Goal: Information Seeking & Learning: Learn about a topic

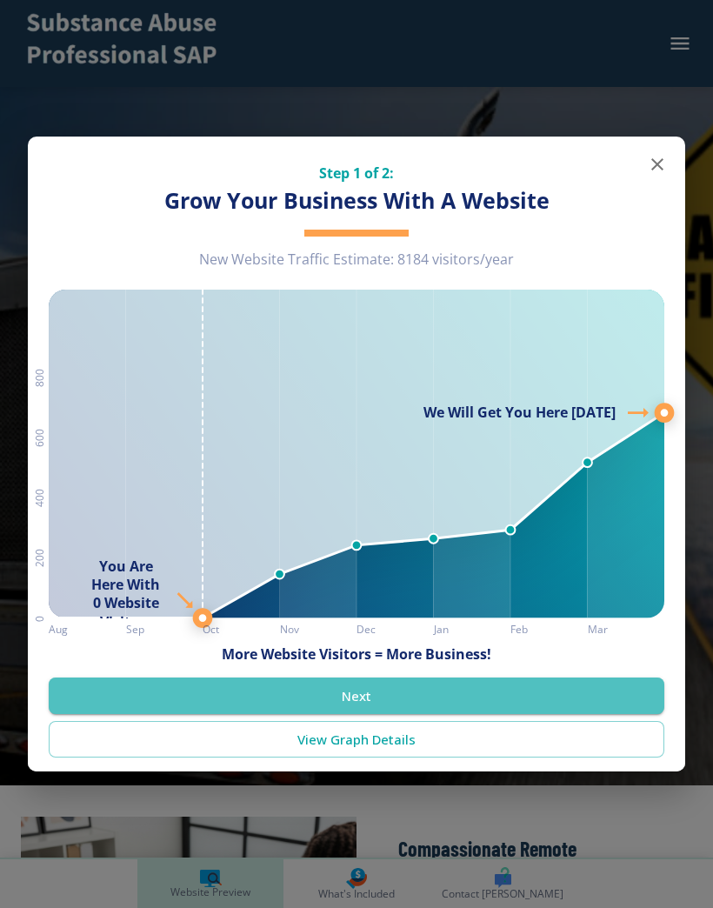
click at [375, 710] on button "Next" at bounding box center [357, 695] width 616 height 37
